Goal: Browse casually

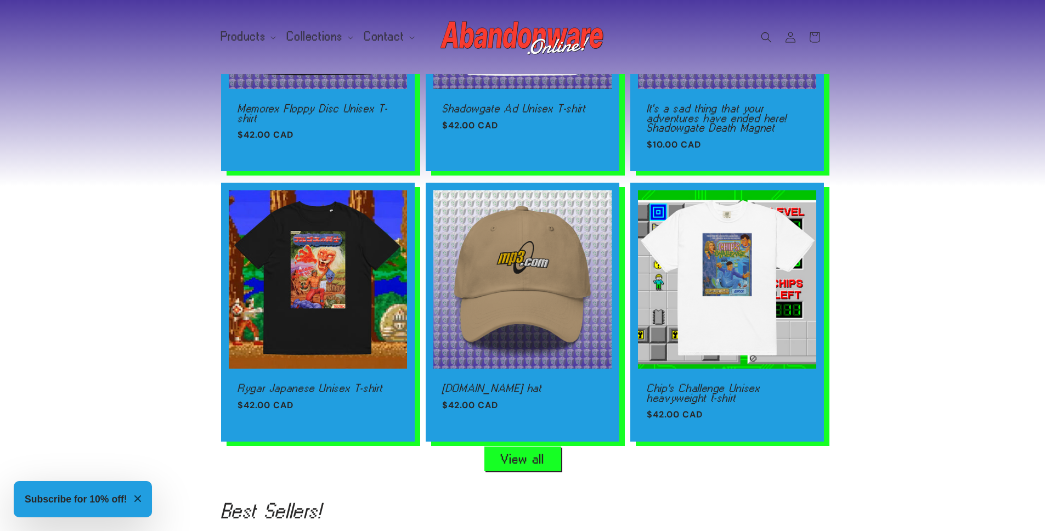
scroll to position [0, 1045]
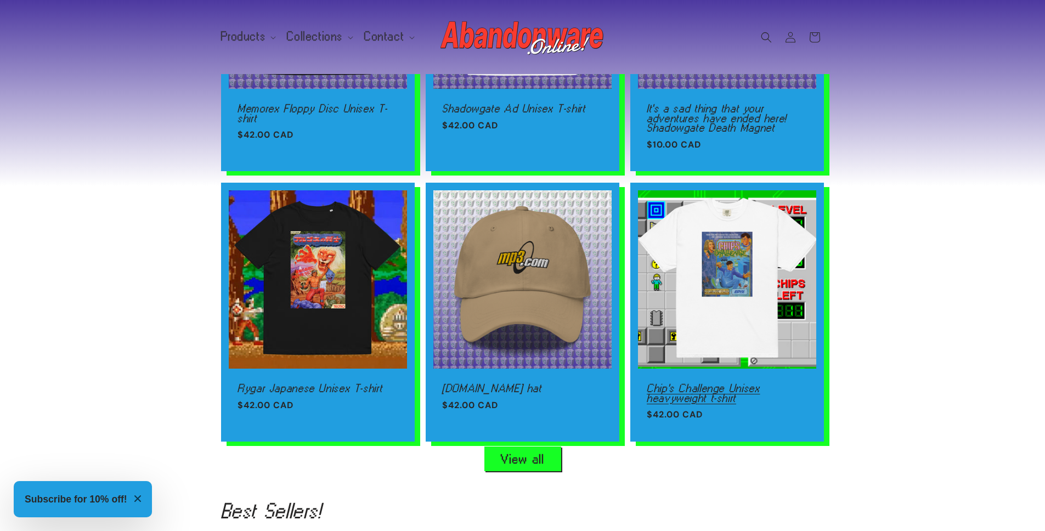
click at [721, 384] on link "Chip's Challenge Unisex heavyweight t-shirt" at bounding box center [727, 393] width 161 height 19
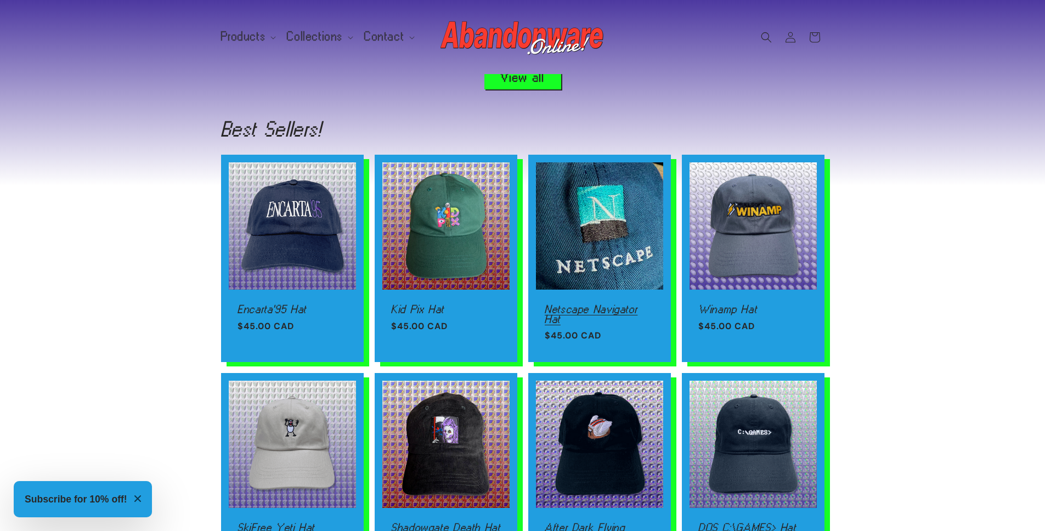
scroll to position [922, 0]
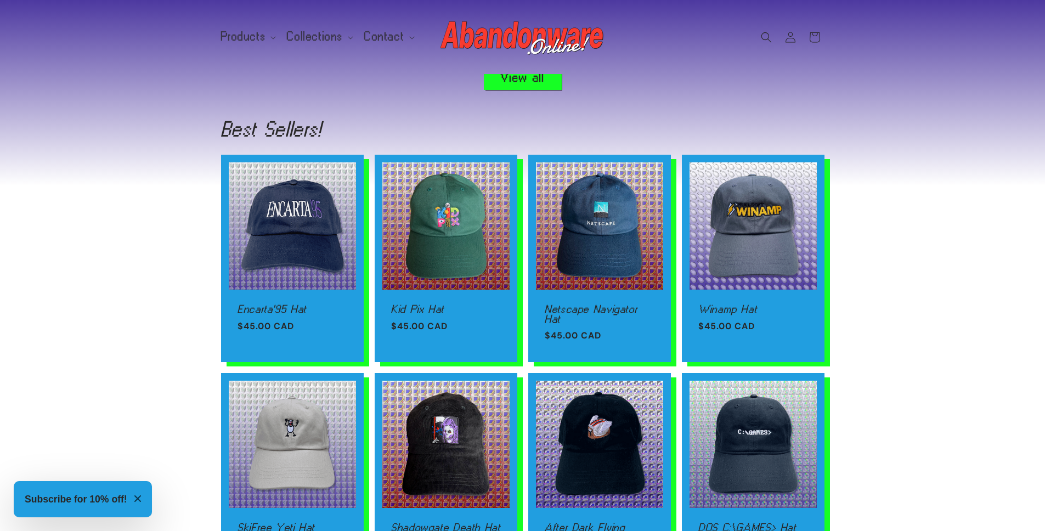
click at [506, 83] on link "View all" at bounding box center [523, 77] width 77 height 25
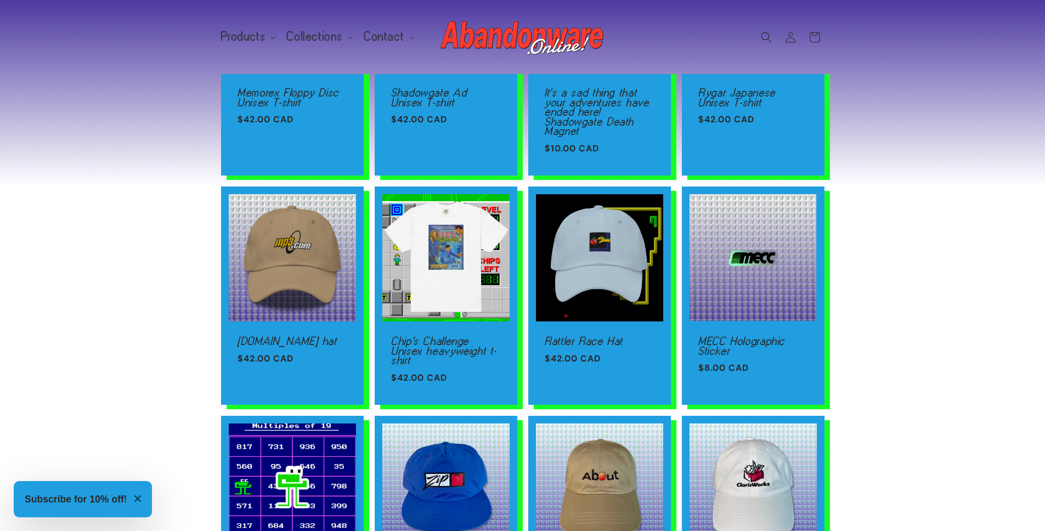
scroll to position [425, 0]
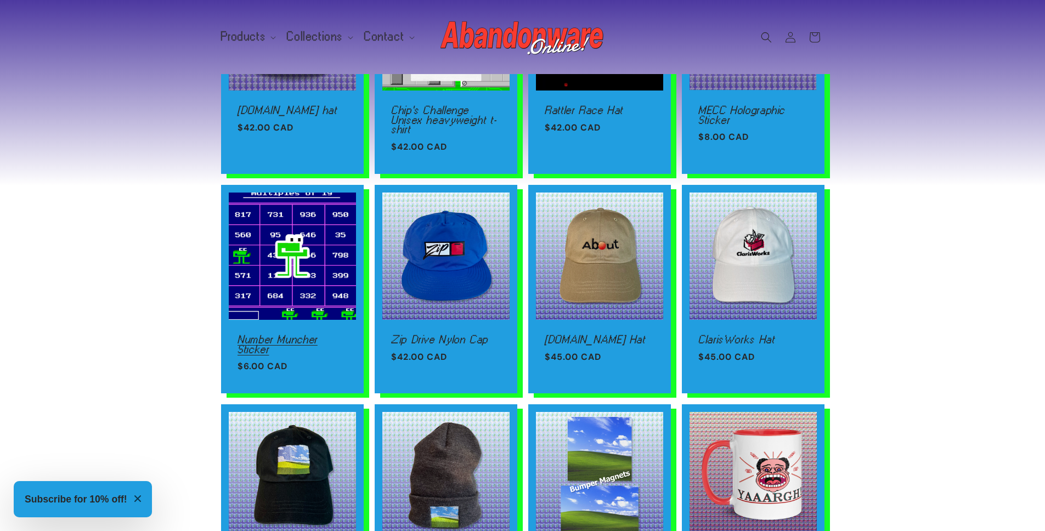
click at [311, 335] on link "Number Muncher Sticker" at bounding box center [293, 344] width 110 height 19
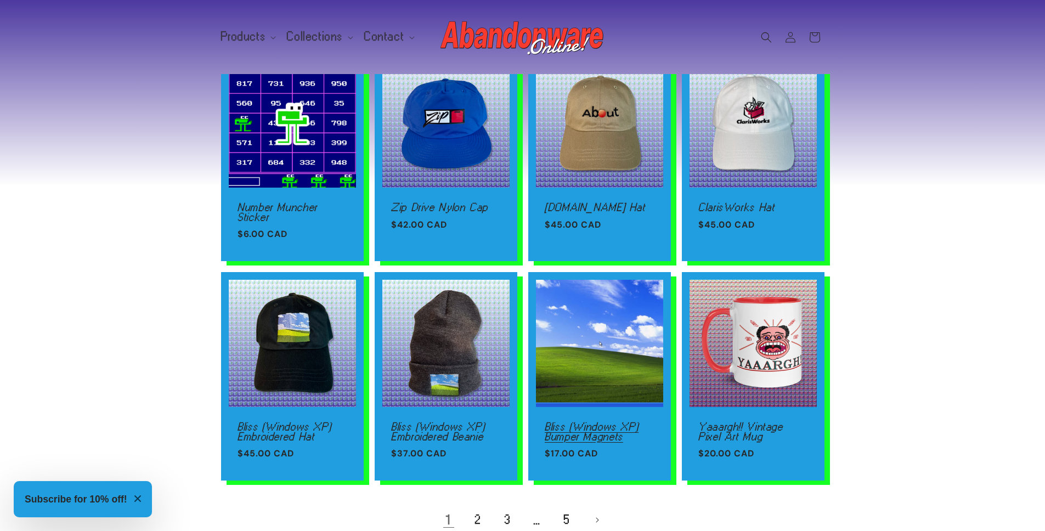
scroll to position [719, 0]
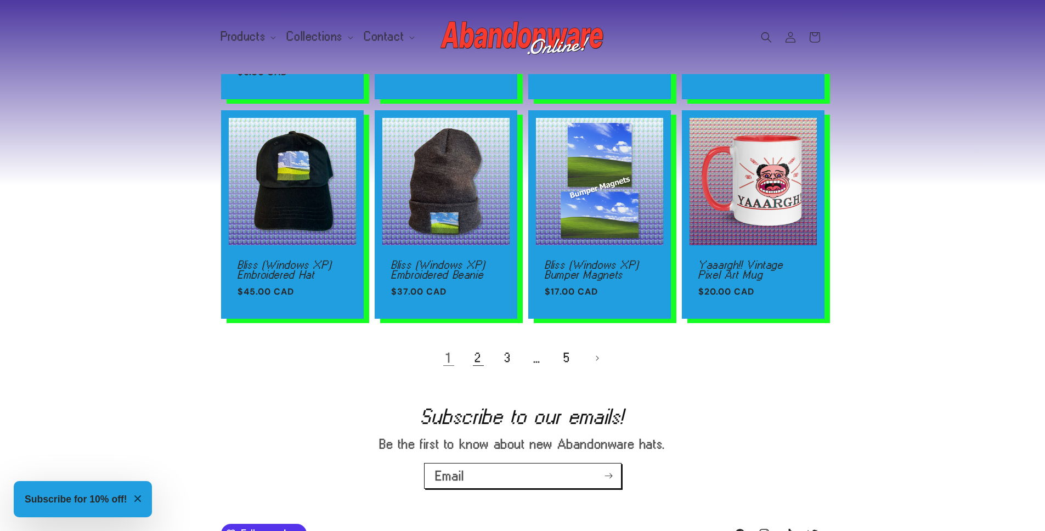
click at [474, 357] on link "2" at bounding box center [478, 358] width 24 height 24
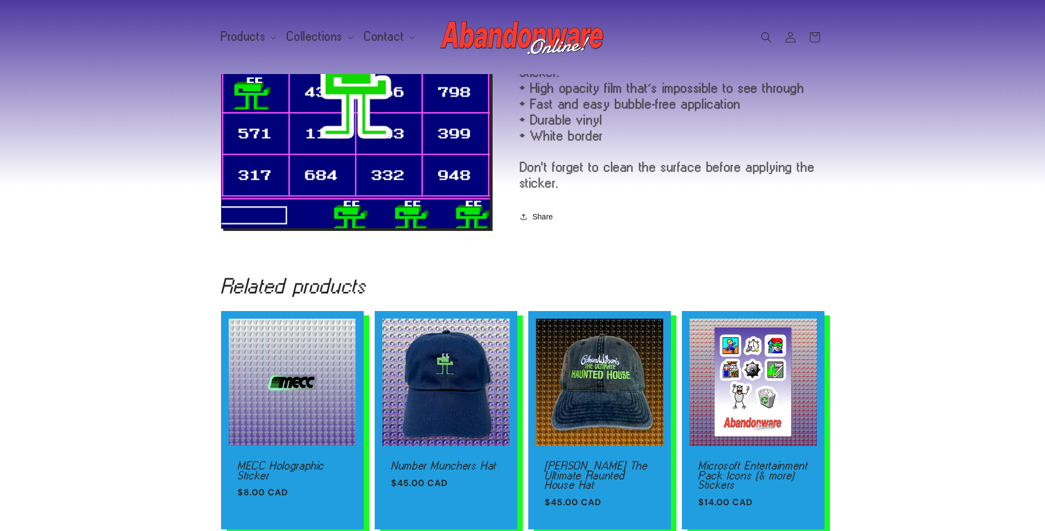
scroll to position [332, 0]
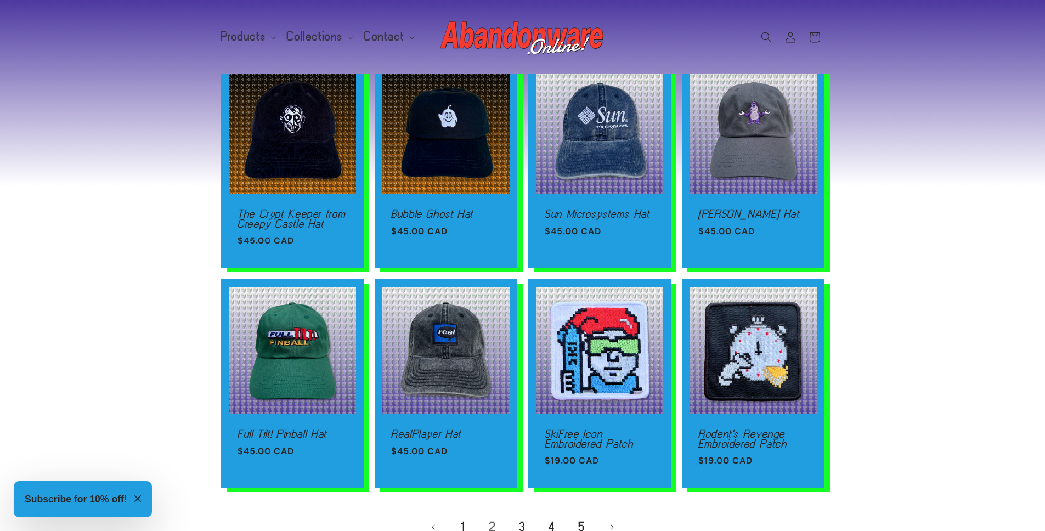
scroll to position [606, 0]
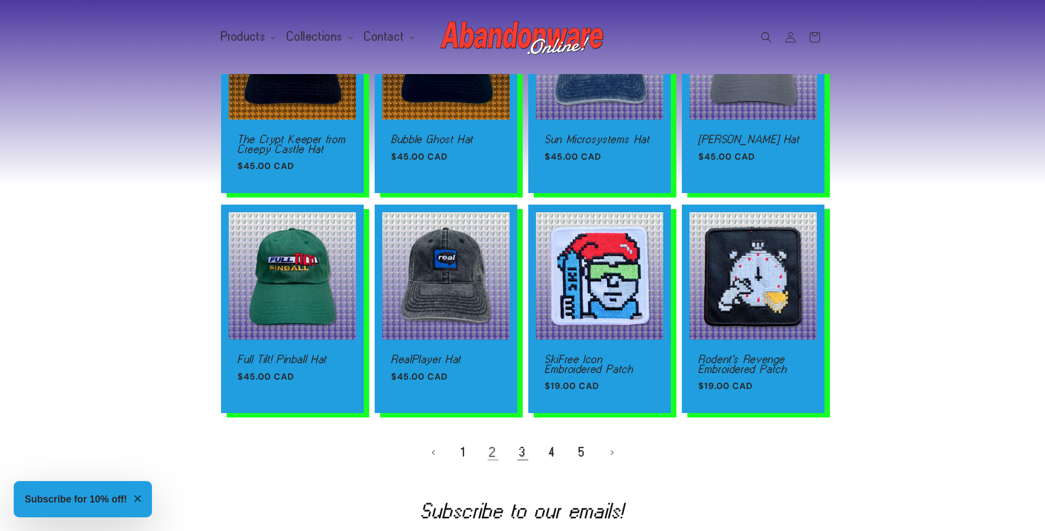
click at [522, 464] on link "3" at bounding box center [523, 453] width 24 height 24
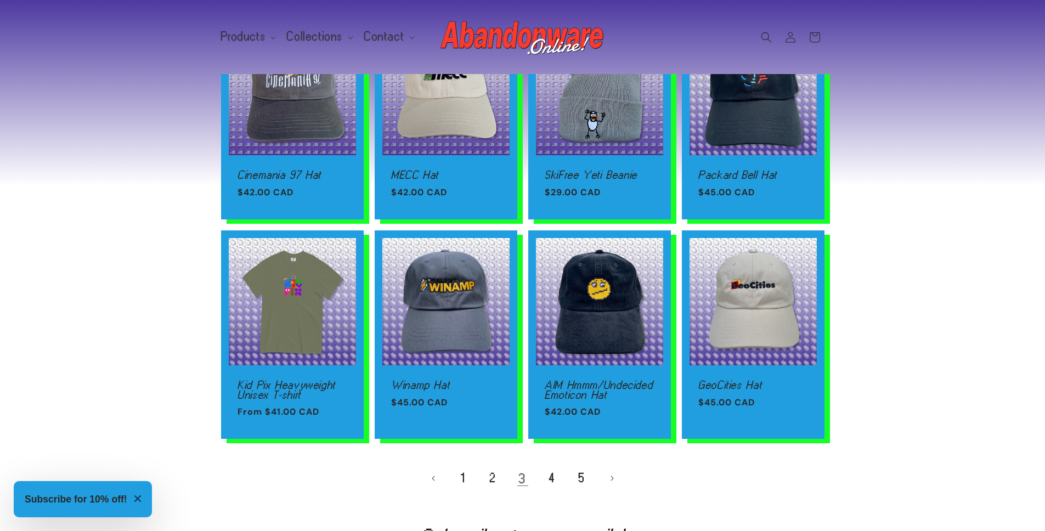
scroll to position [608, 0]
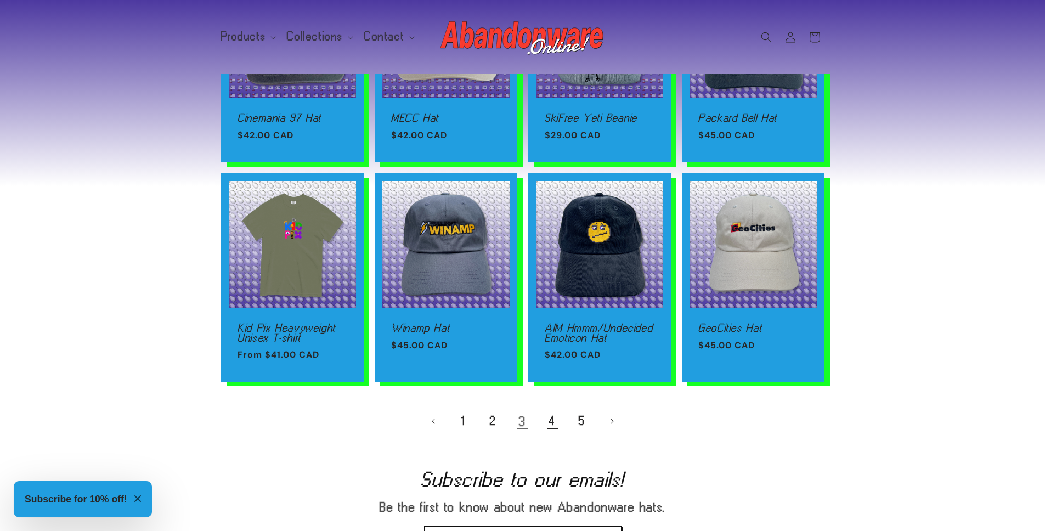
click at [554, 419] on link "4" at bounding box center [553, 421] width 24 height 24
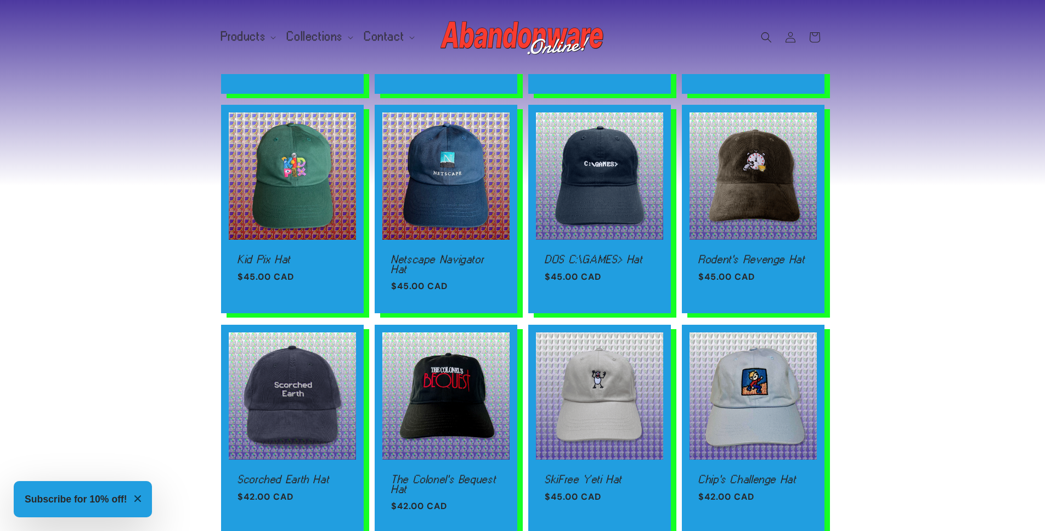
scroll to position [572, 0]
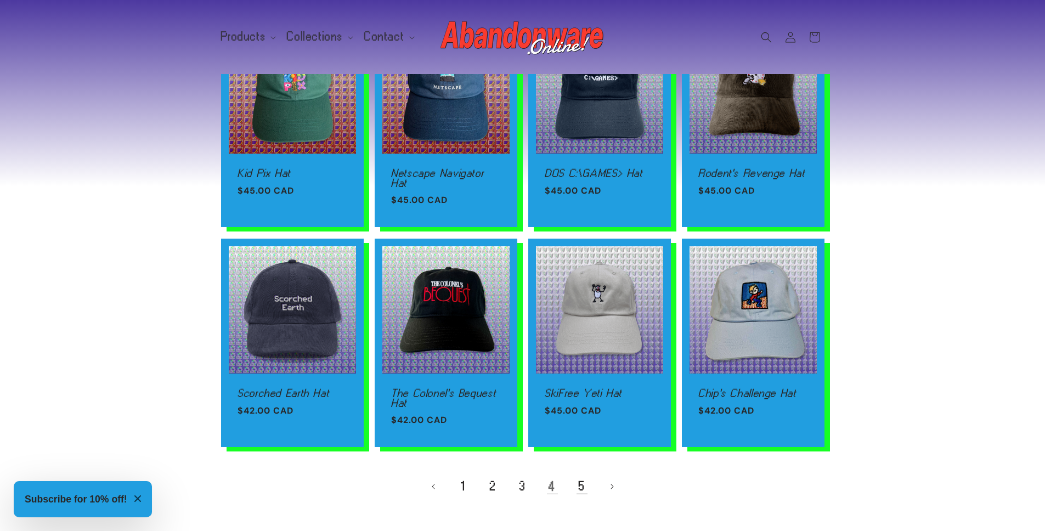
click at [582, 485] on link "5" at bounding box center [582, 487] width 24 height 24
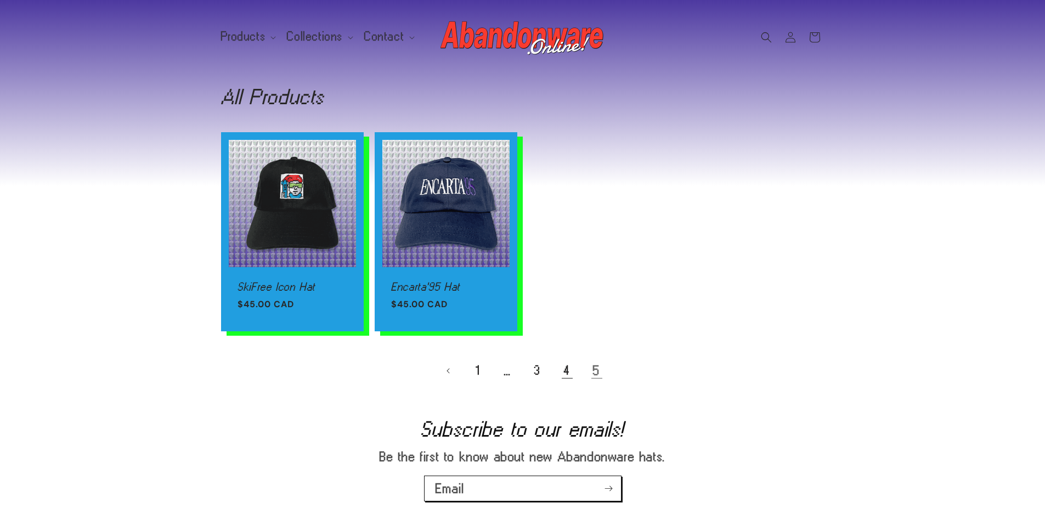
click at [565, 370] on link "4" at bounding box center [567, 371] width 24 height 24
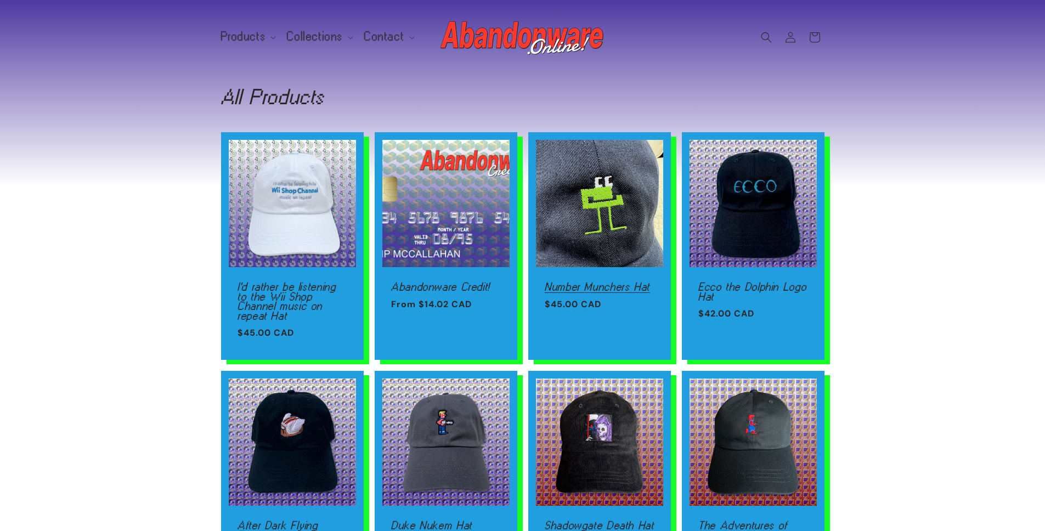
click at [618, 282] on link "Number Munchers Hat" at bounding box center [600, 287] width 110 height 10
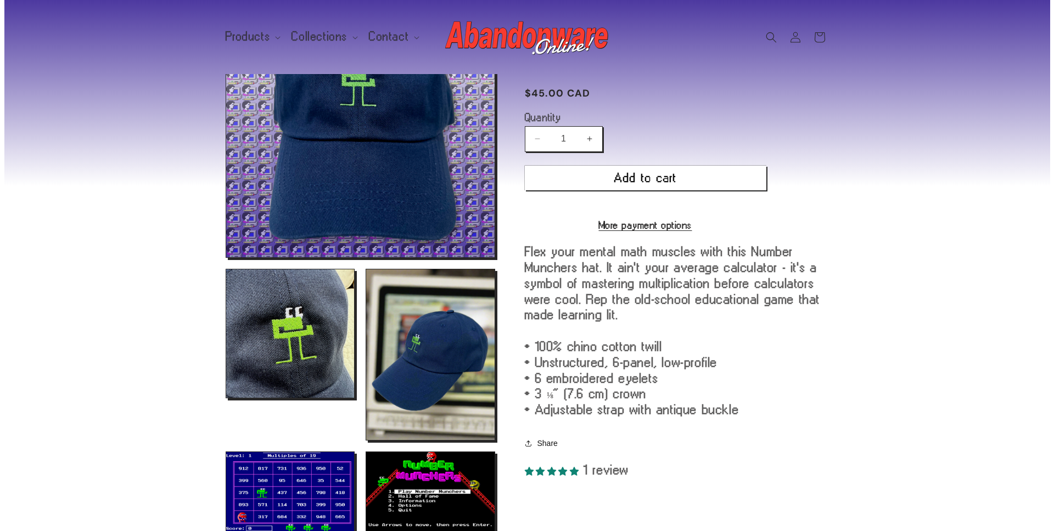
scroll to position [105, 0]
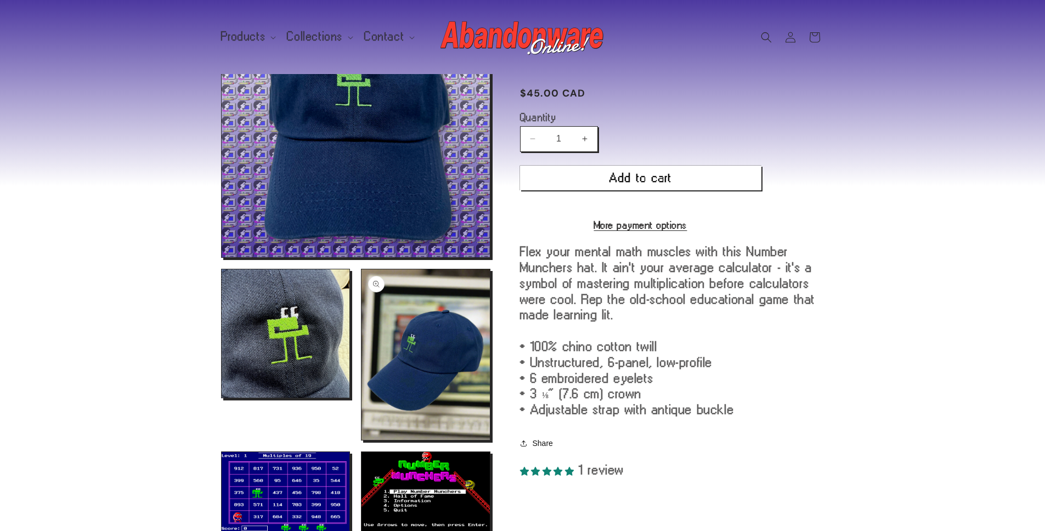
click at [362, 440] on button "Open media 3 in modal" at bounding box center [362, 440] width 0 height 0
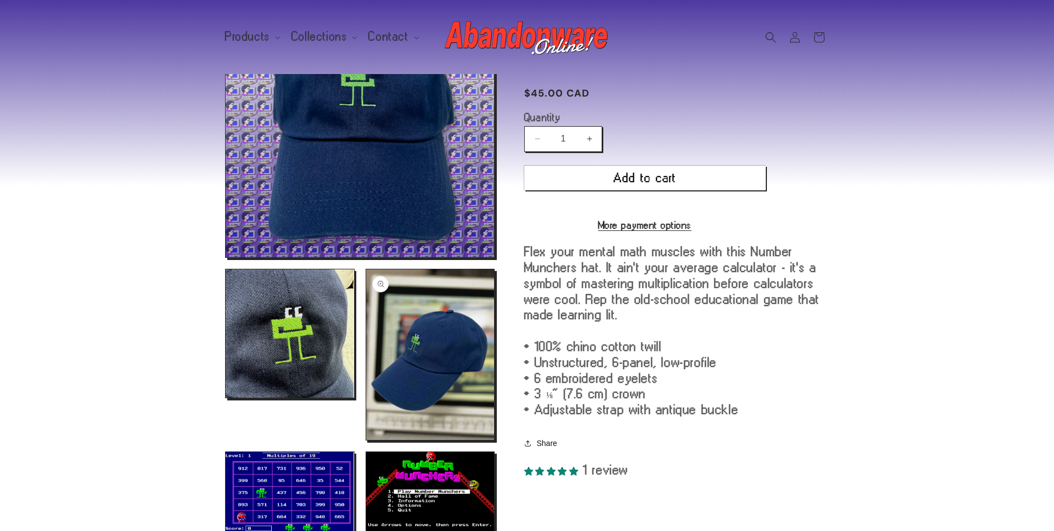
scroll to position [1877, 0]
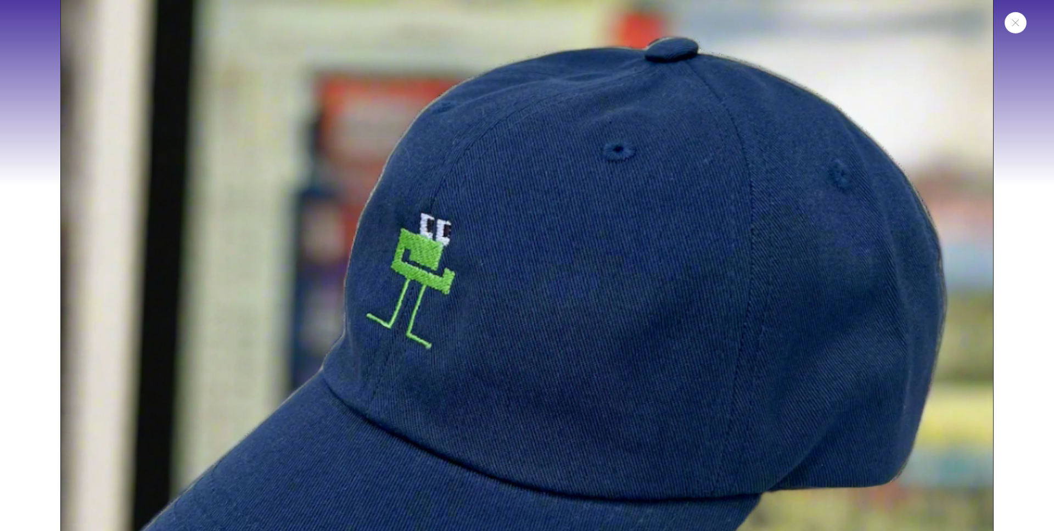
click at [471, 303] on img "Media gallery" at bounding box center [526, 364] width 933 height 1243
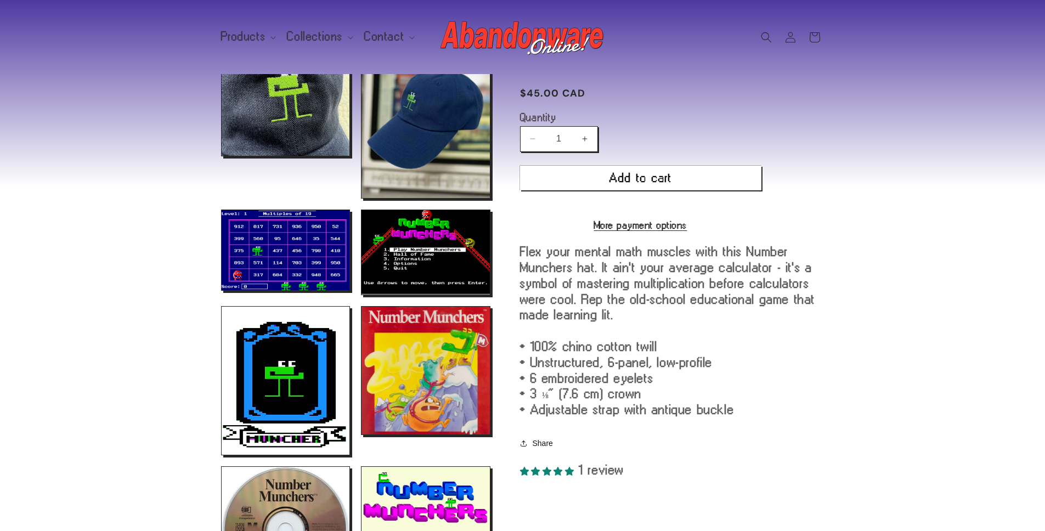
scroll to position [0, 0]
